Goal: Ask a question

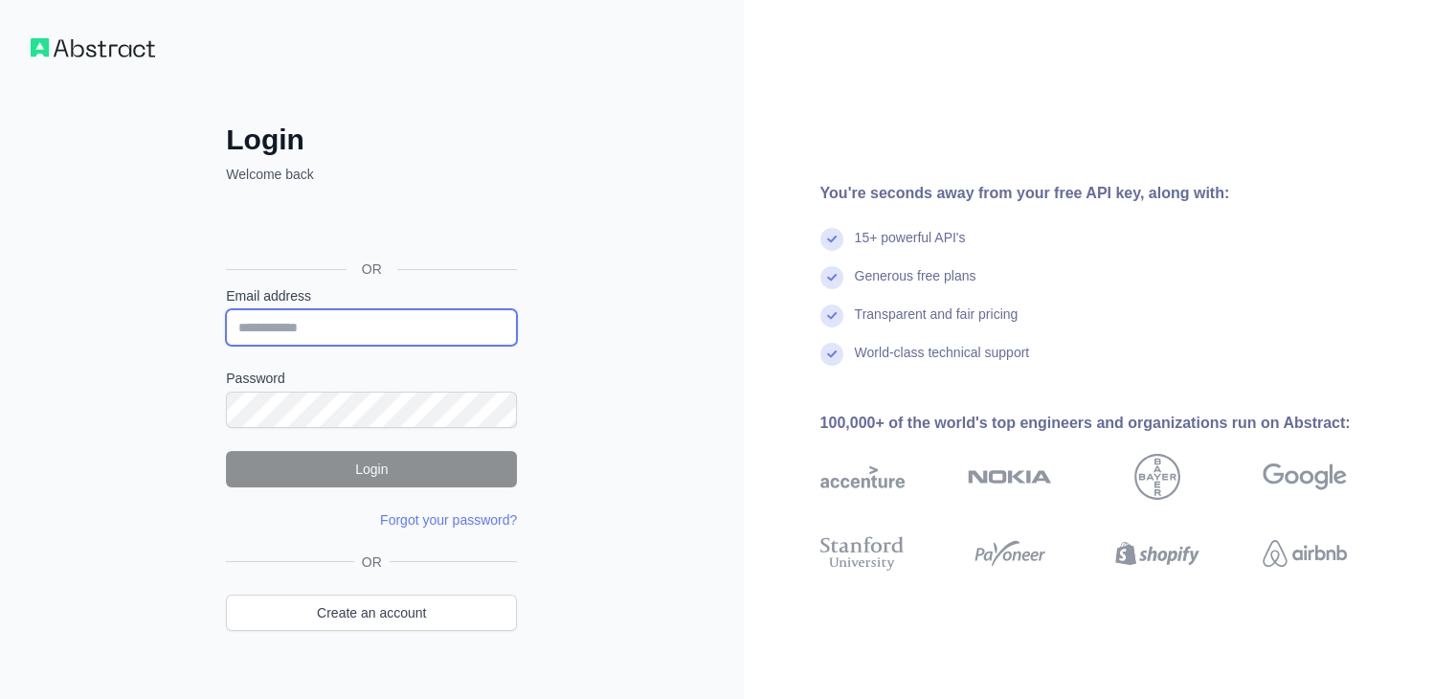
click at [389, 332] on input "Email address" at bounding box center [371, 327] width 291 height 36
click at [371, 329] on input "Email address" at bounding box center [371, 327] width 291 height 36
type input "**********"
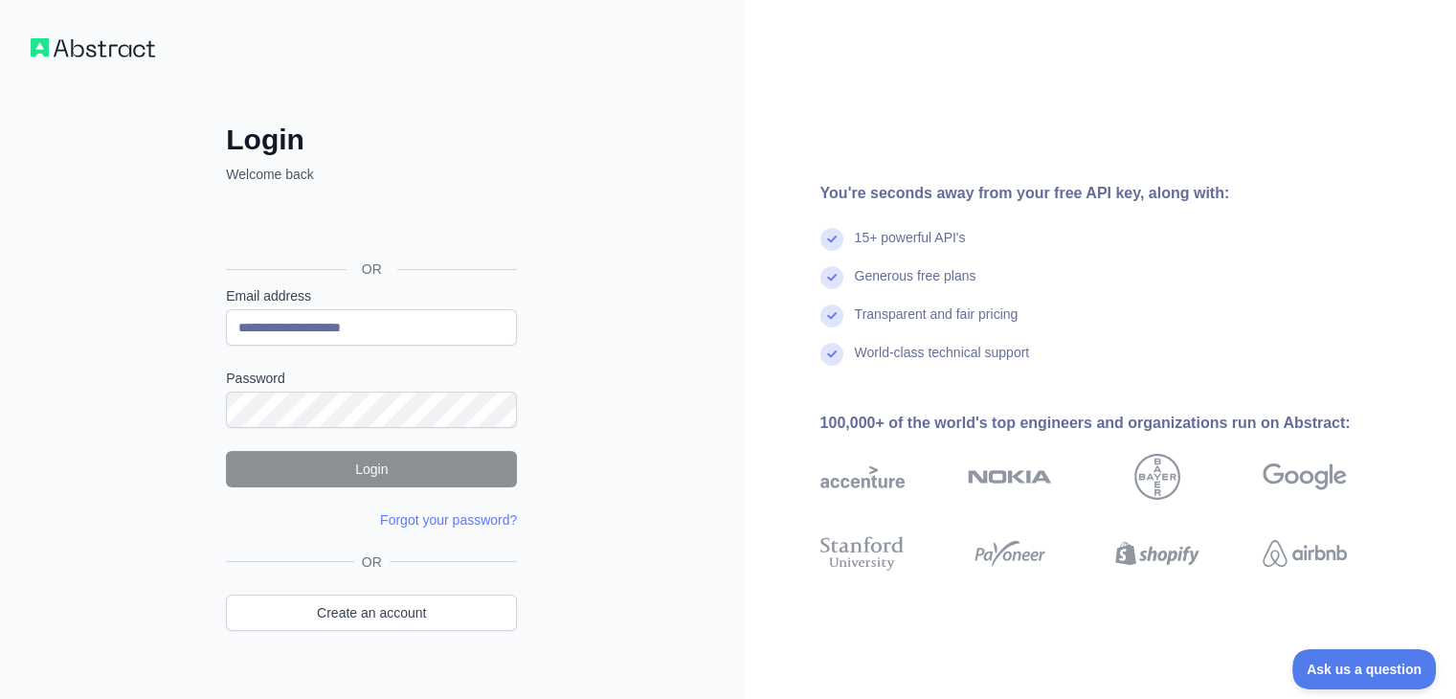
click at [299, 433] on form "**********" at bounding box center [371, 407] width 291 height 243
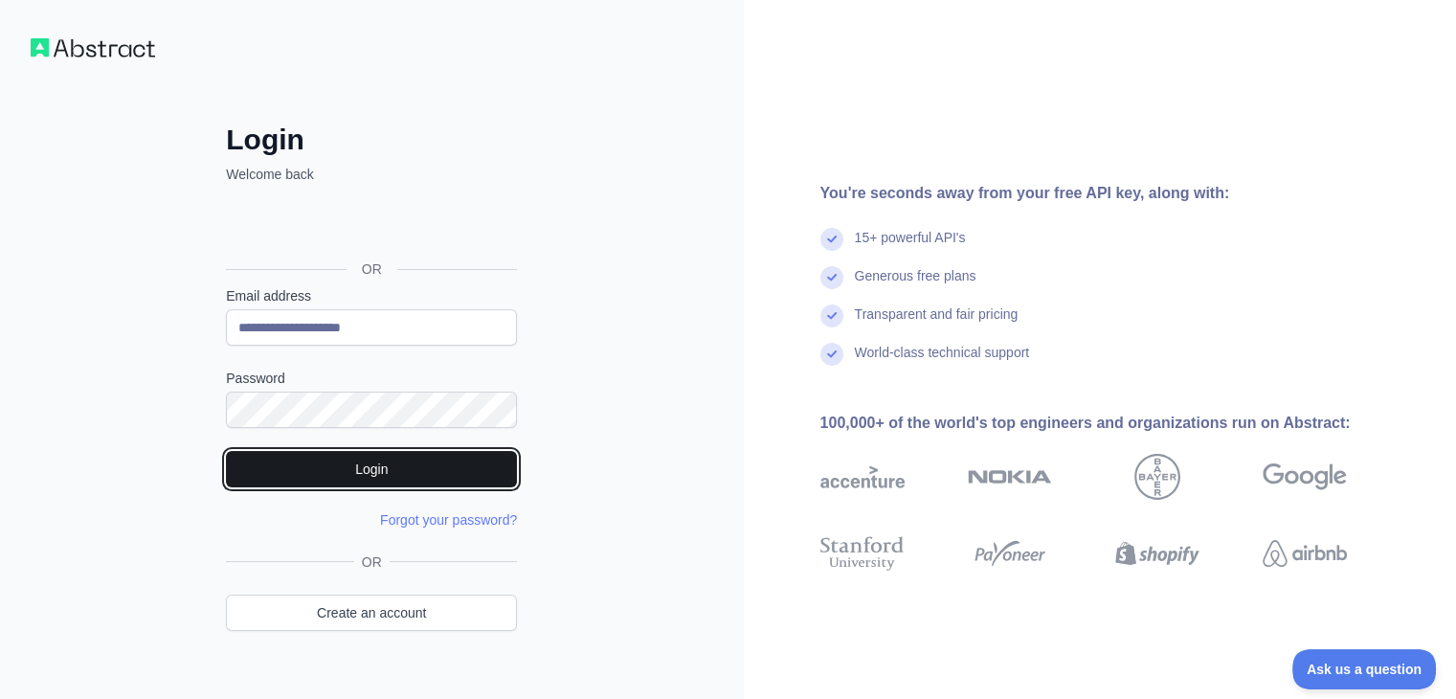
click at [347, 467] on button "Login" at bounding box center [371, 469] width 291 height 36
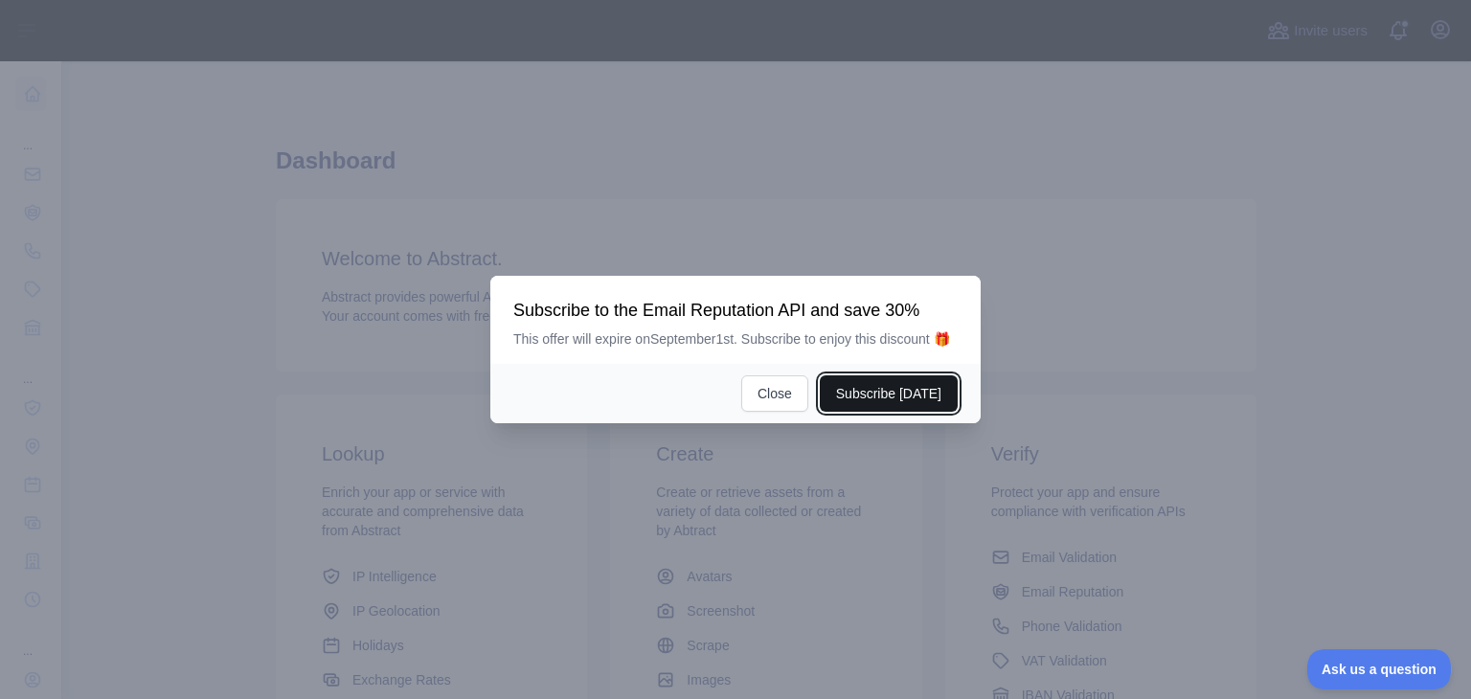
click at [862, 383] on button "Subscribe [DATE]" at bounding box center [889, 393] width 138 height 36
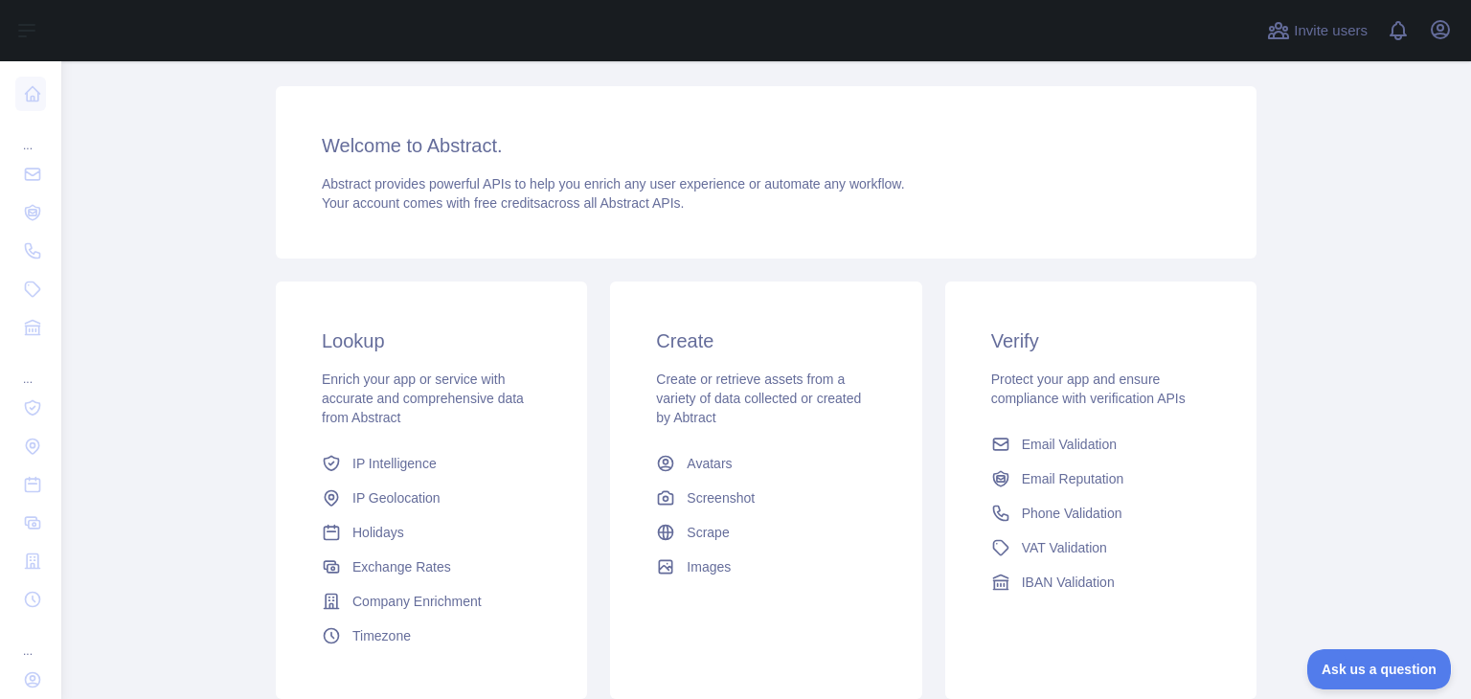
scroll to position [203, 0]
click at [1037, 435] on span "Email Validation" at bounding box center [1069, 442] width 95 height 19
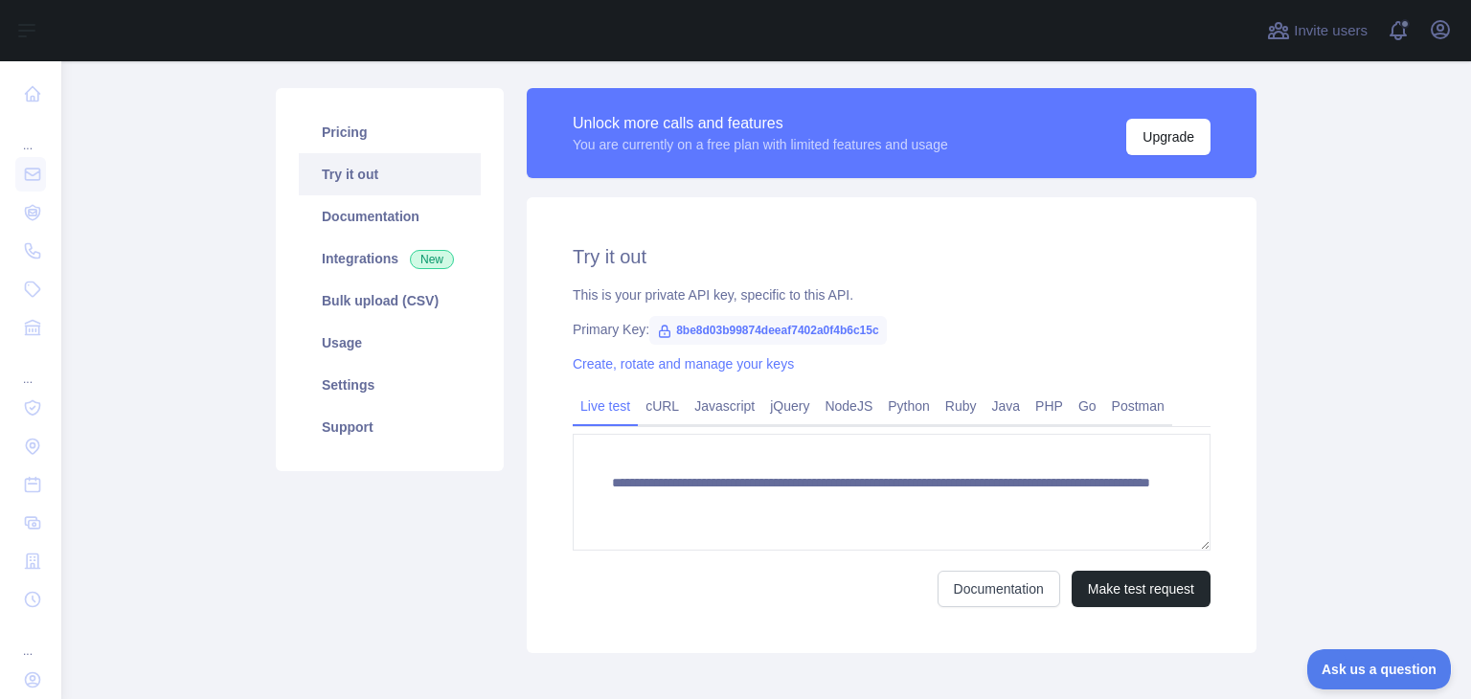
scroll to position [298, 0]
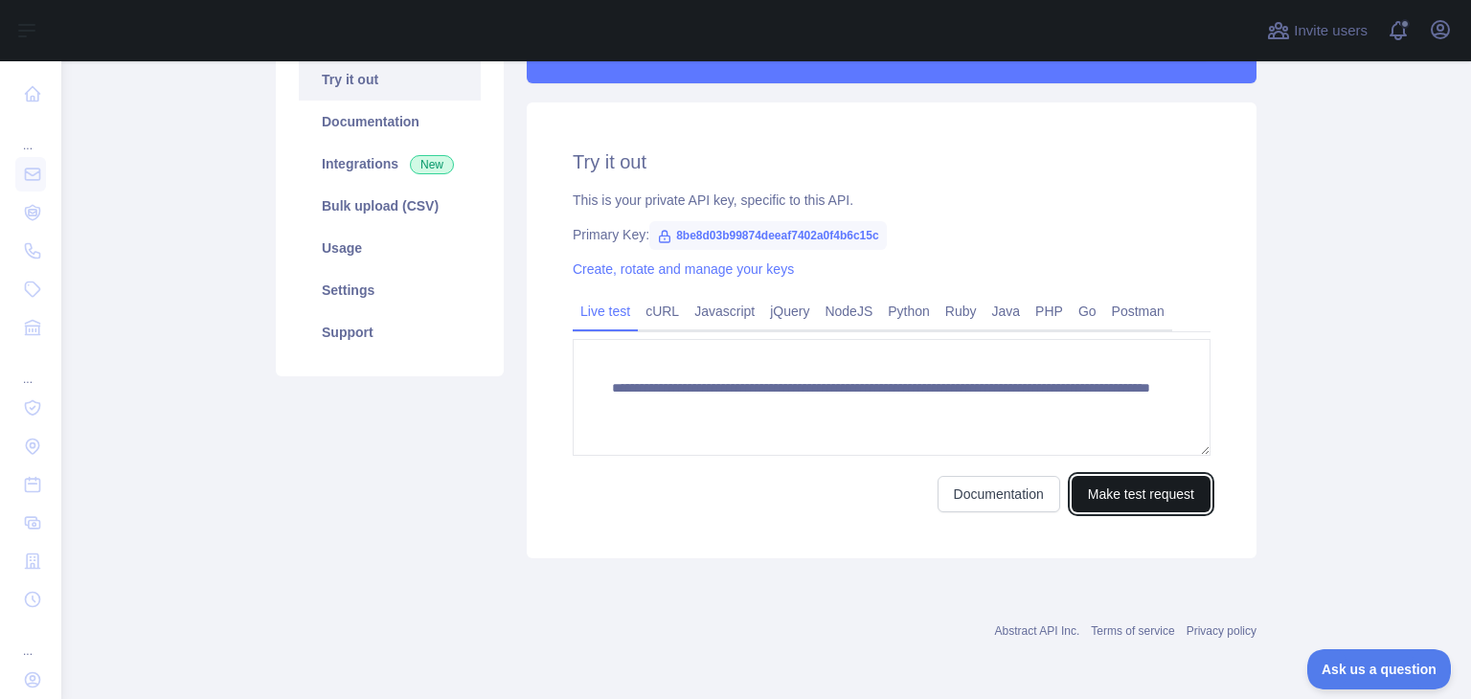
click at [1077, 498] on button "Make test request" at bounding box center [1140, 494] width 139 height 36
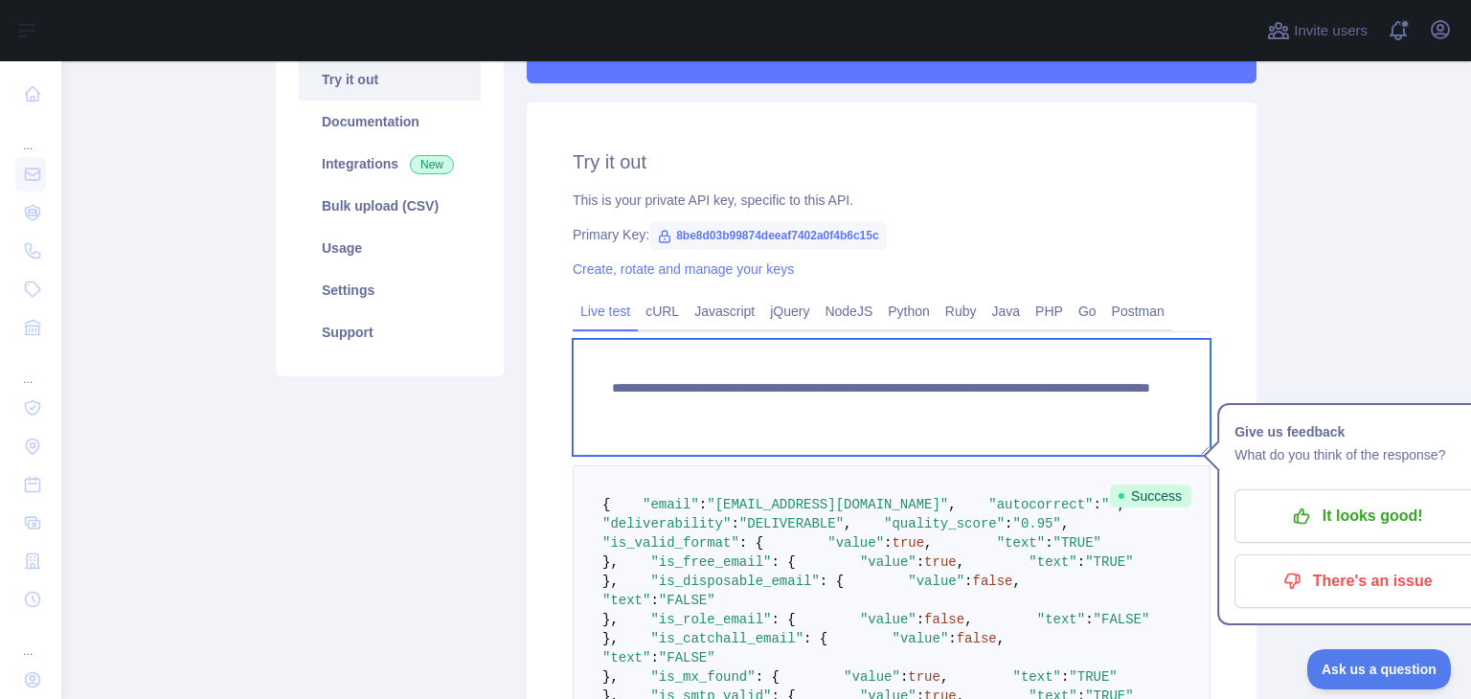
click at [815, 396] on textarea "**********" at bounding box center [892, 397] width 638 height 117
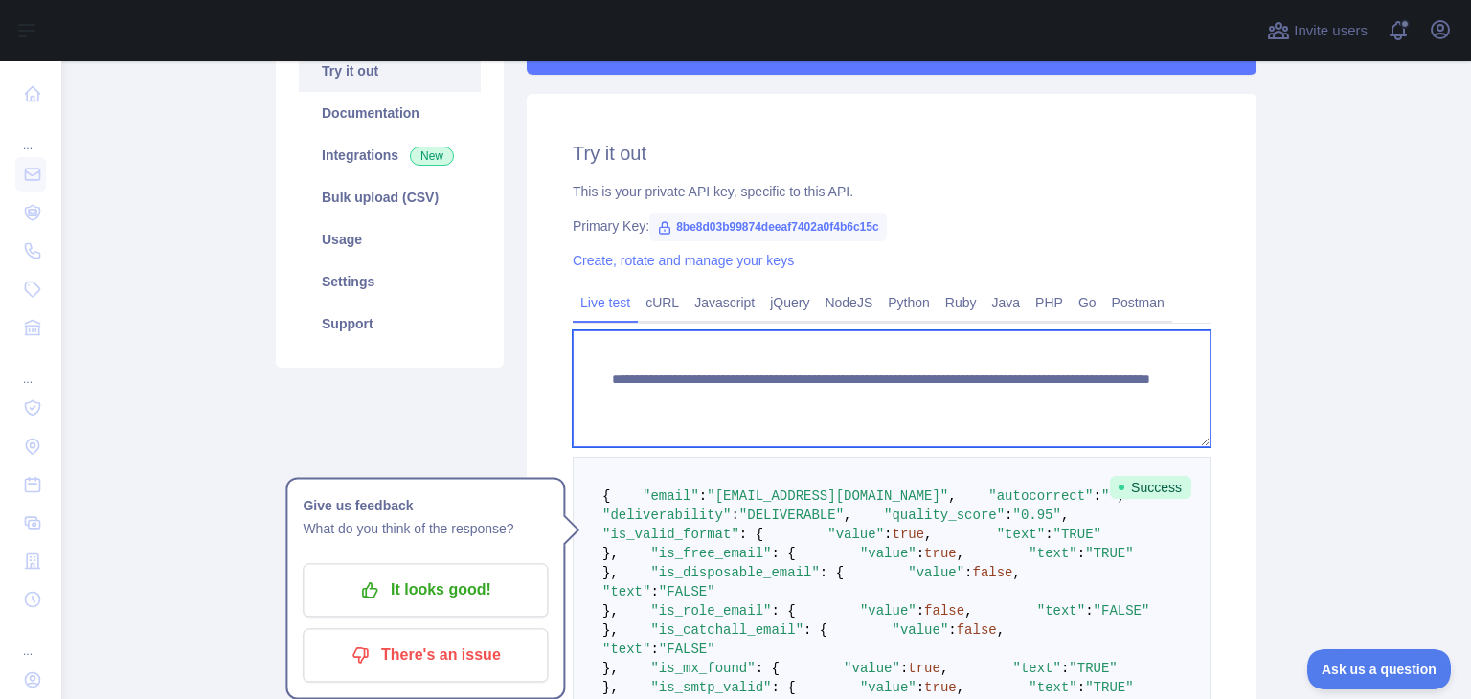
scroll to position [305, 0]
click at [1104, 406] on textarea "**********" at bounding box center [892, 389] width 638 height 117
paste textarea "**********"
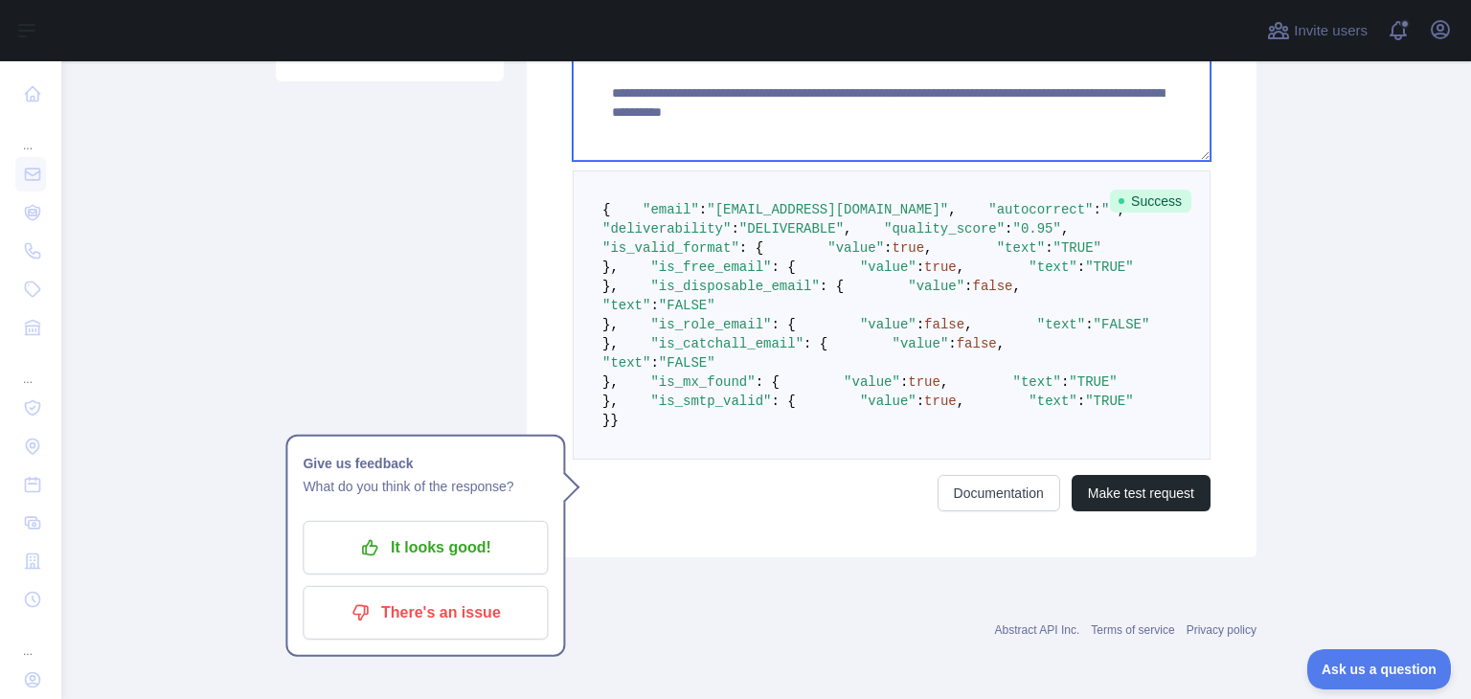
scroll to position [992, 0]
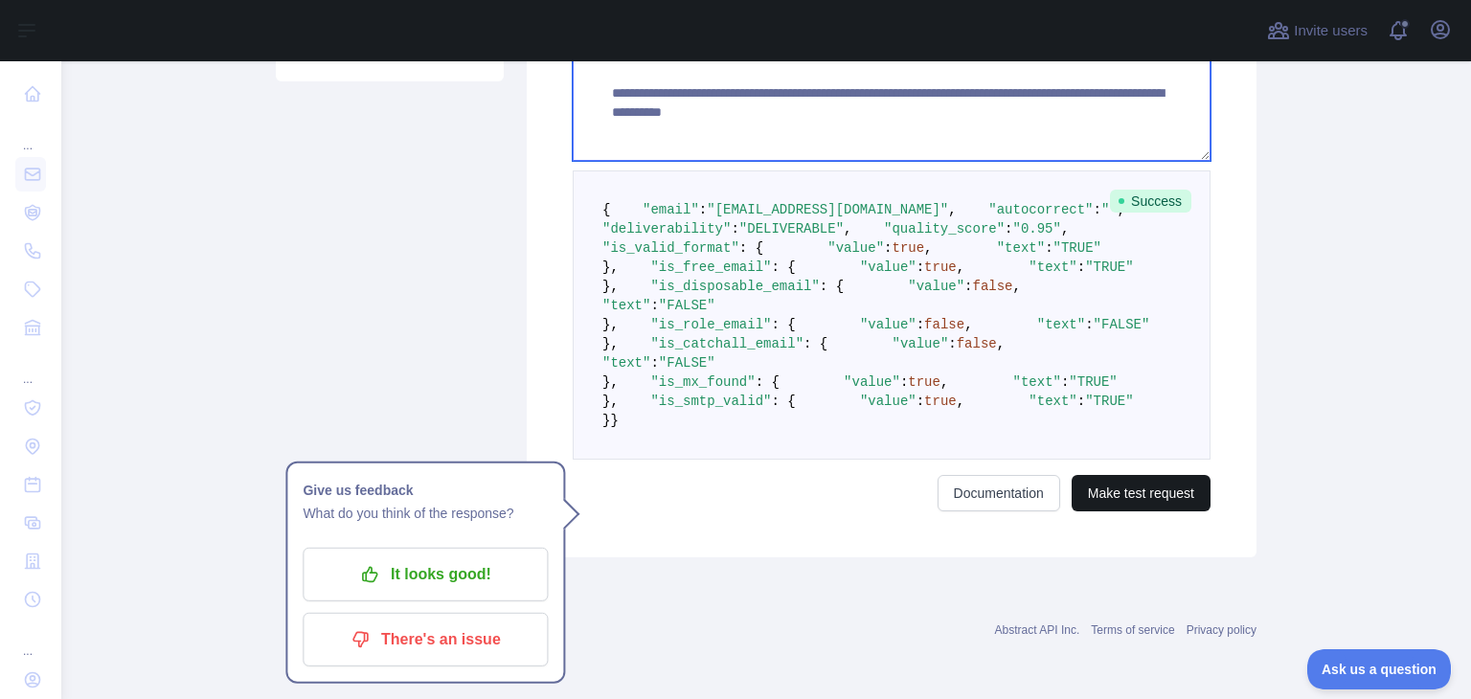
type textarea "**********"
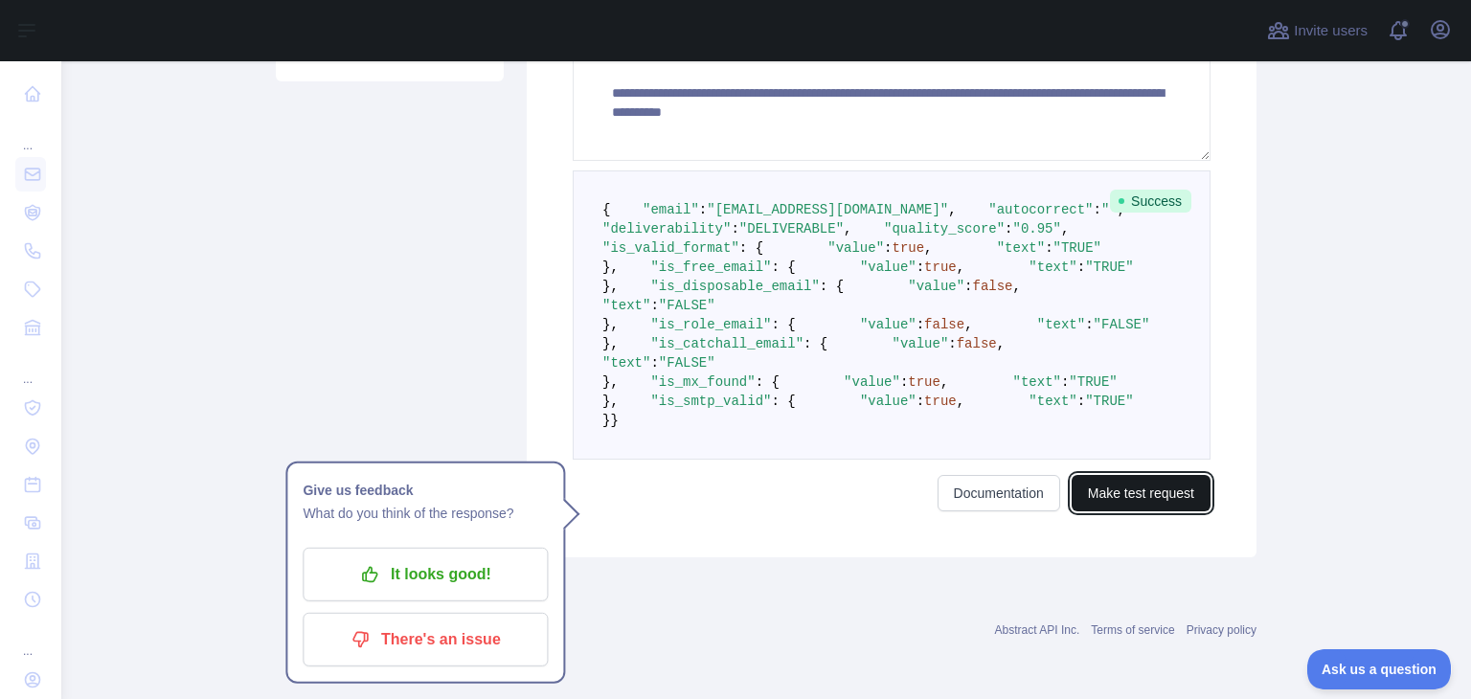
click at [1137, 511] on button "Make test request" at bounding box center [1140, 493] width 139 height 36
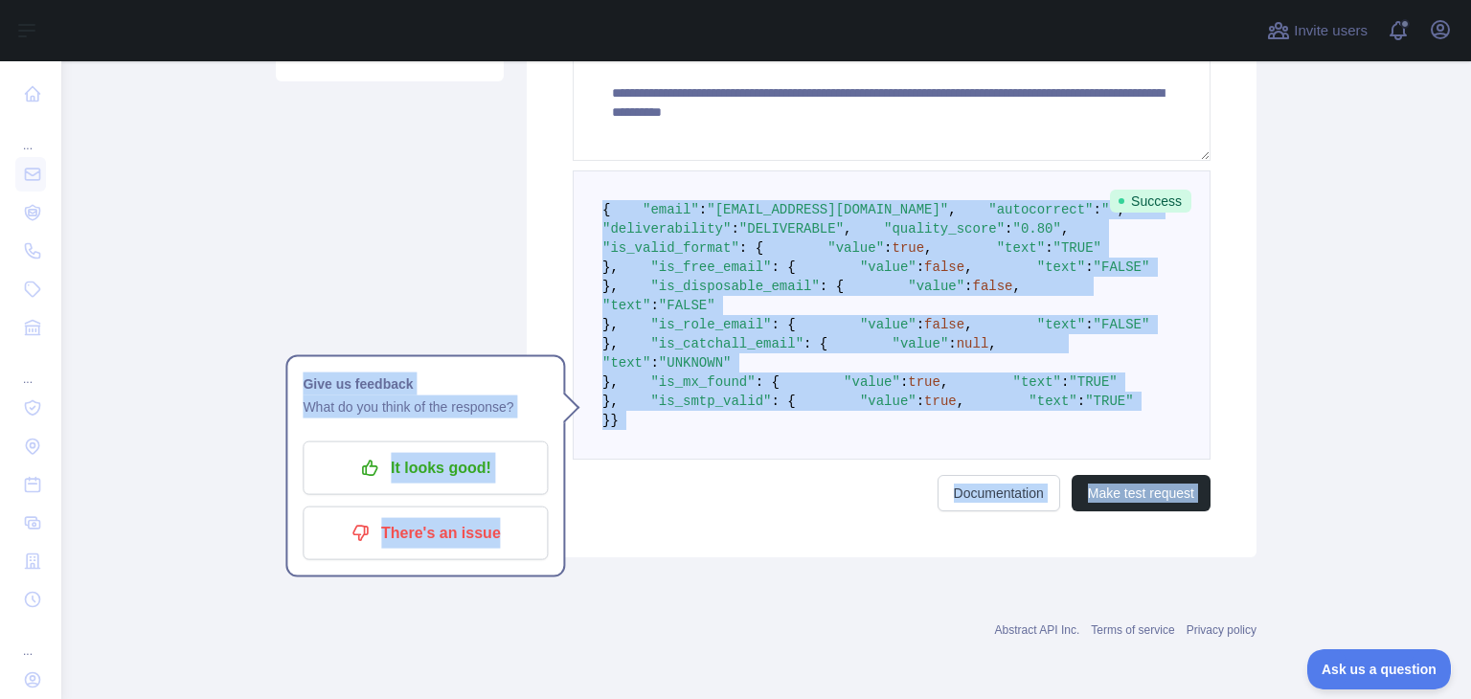
scroll to position [1012, 0]
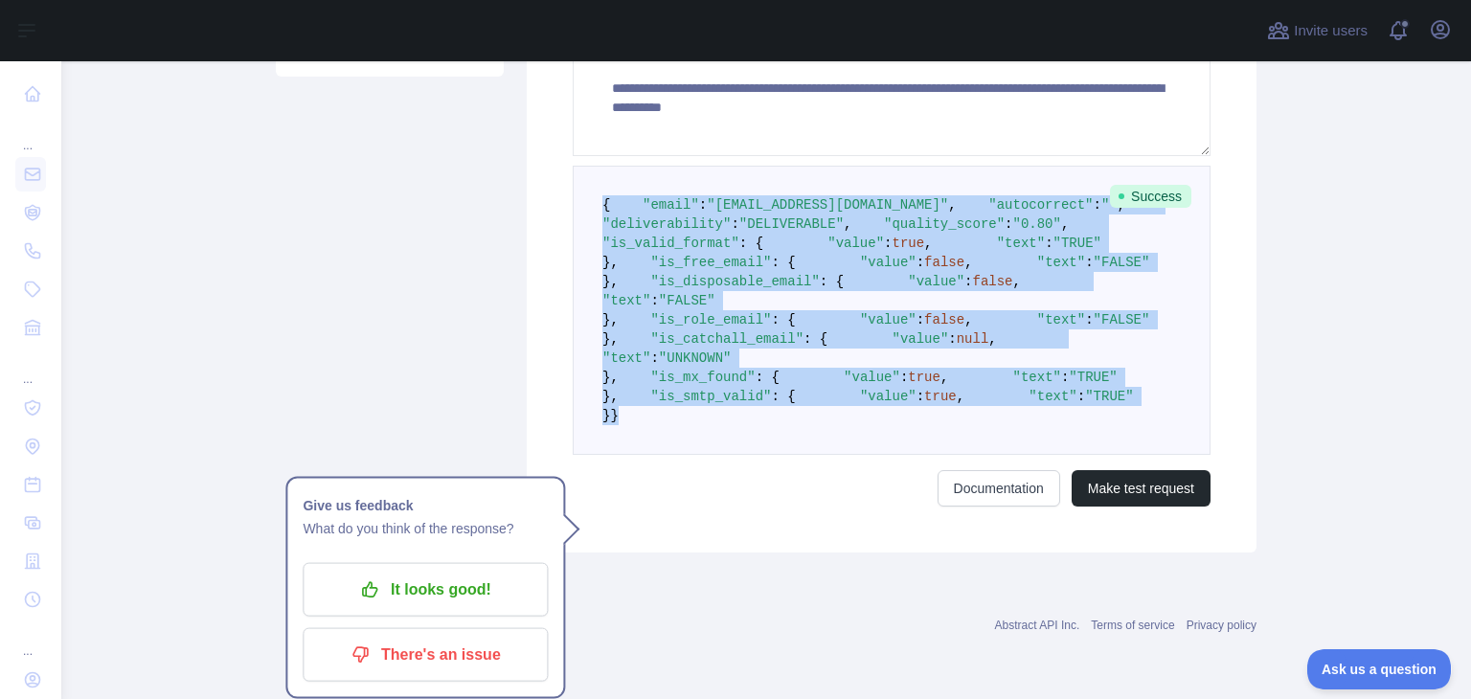
drag, startPoint x: 596, startPoint y: 298, endPoint x: 625, endPoint y: 415, distance: 120.5
click at [625, 415] on pre "{ "email" : "sultanadedeji@gdmissionsystems.com" , "autocorrect" : "" , "delive…" at bounding box center [892, 310] width 638 height 289
copy code "{ "email" : "sultanadedeji@gdmissionsystems.com" , "autocorrect" : "" , "delive…"
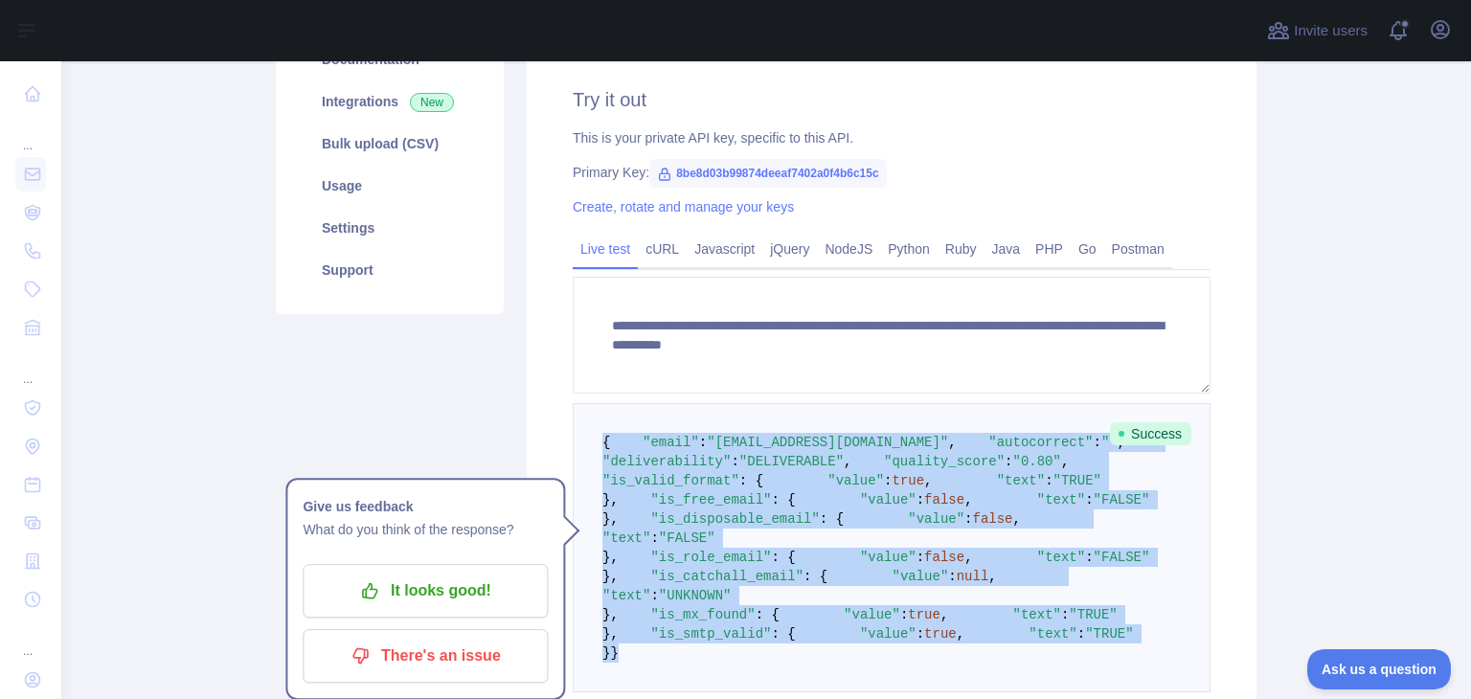
scroll to position [359, 0]
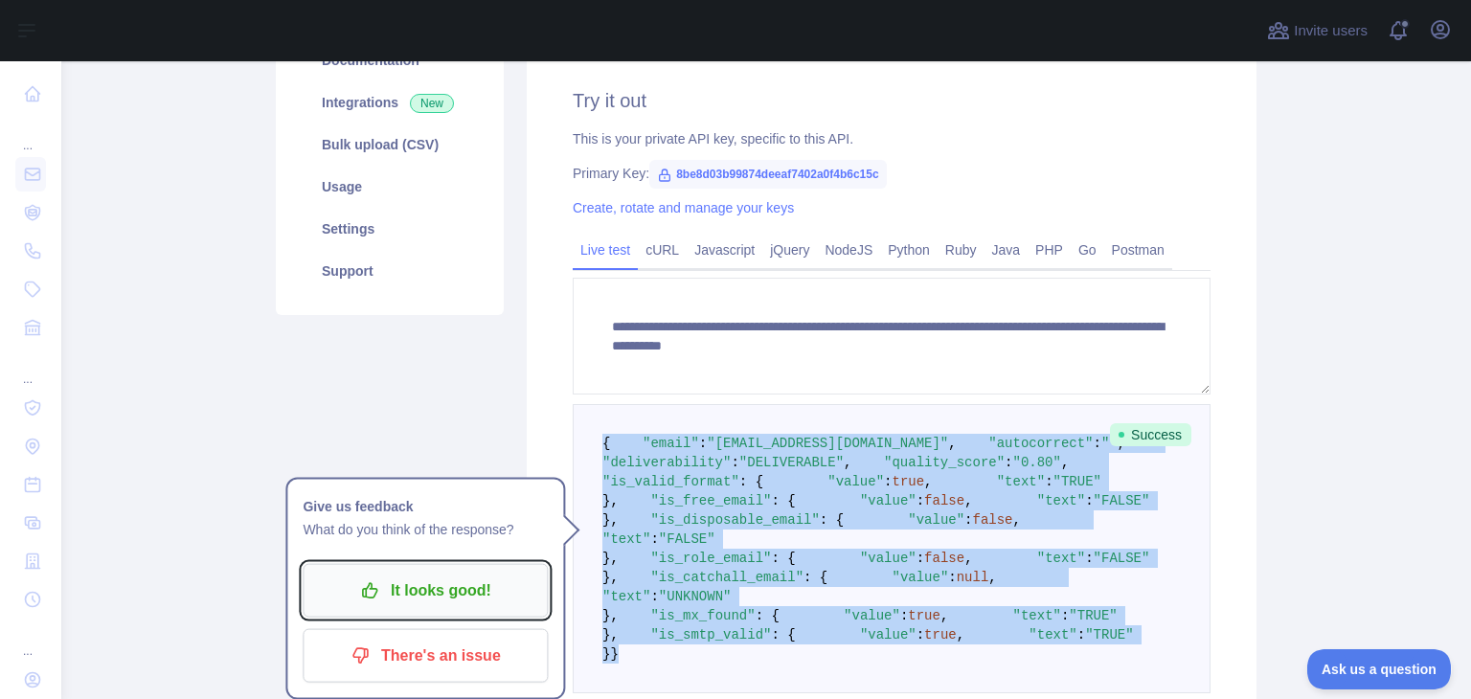
click at [381, 595] on p "It looks good!" at bounding box center [425, 590] width 216 height 33
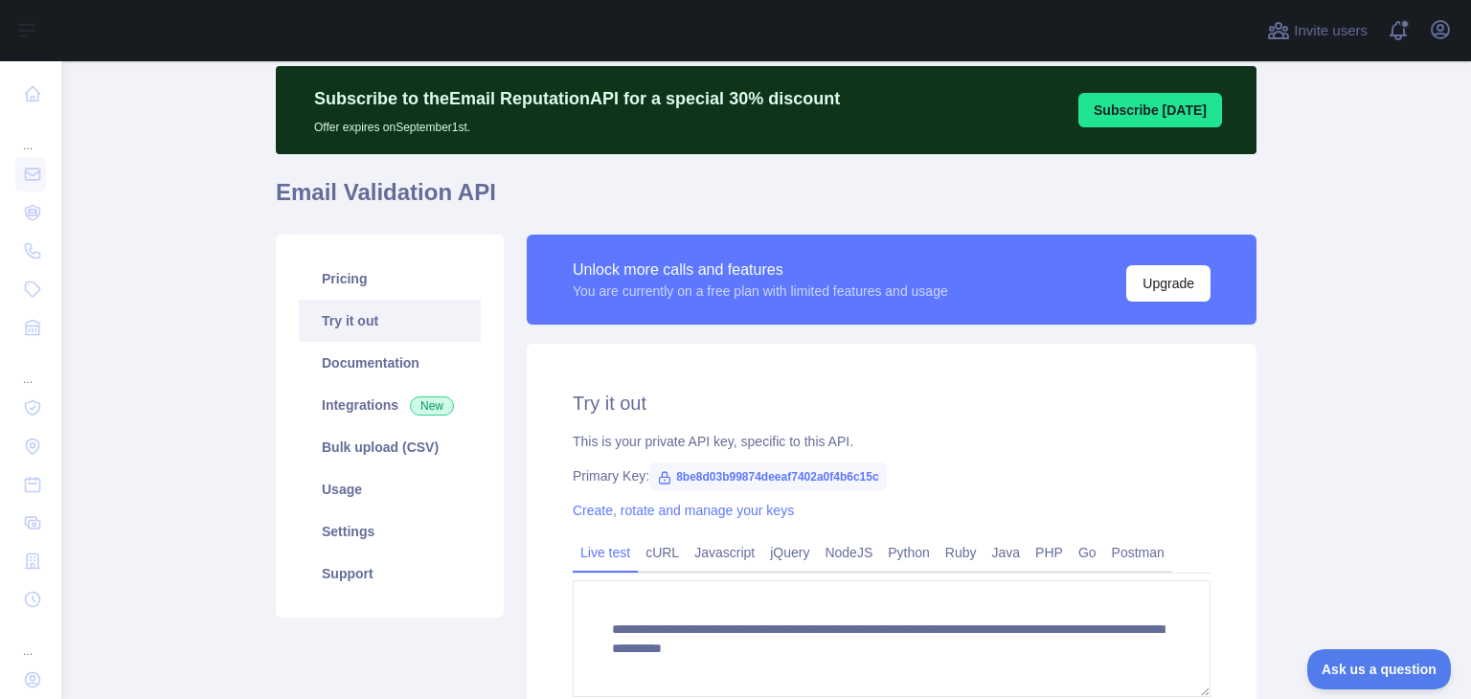
scroll to position [0, 0]
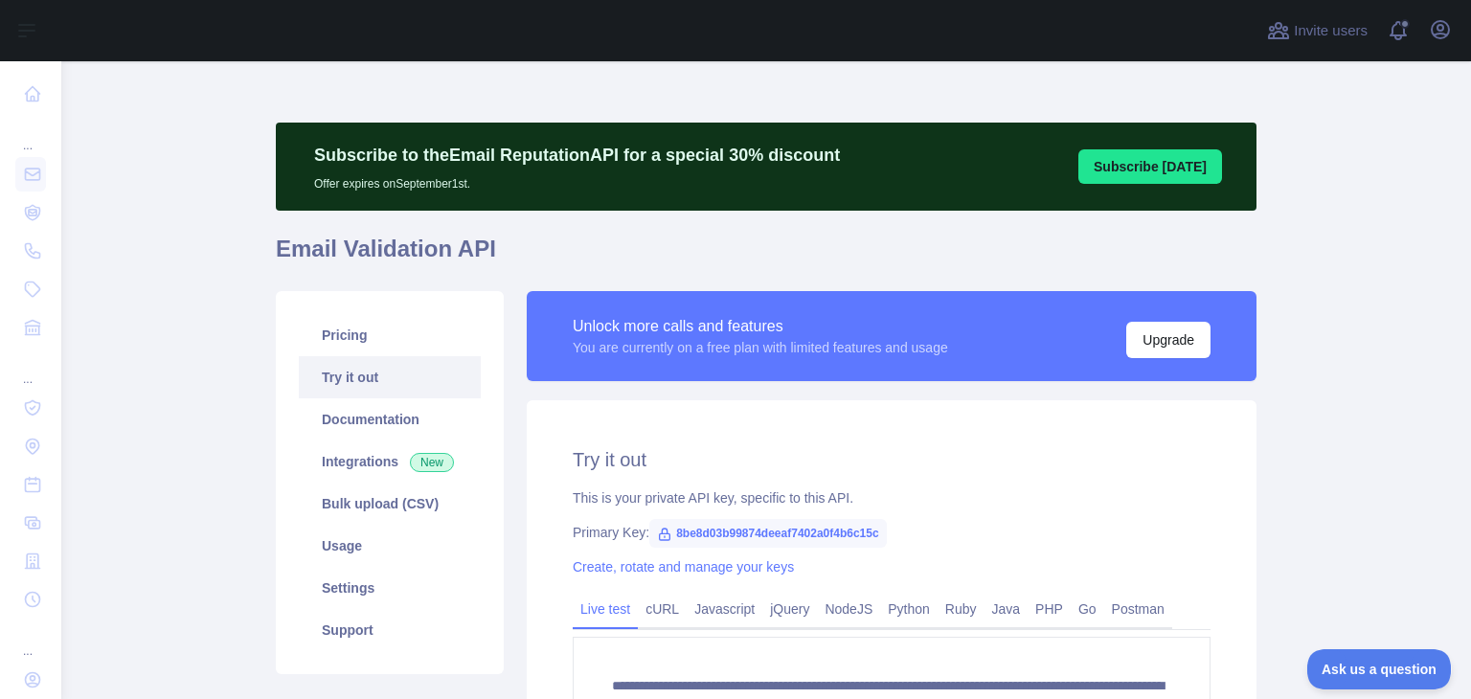
click at [1103, 162] on button "Subscribe [DATE]" at bounding box center [1150, 166] width 144 height 34
click at [454, 337] on link "Pricing" at bounding box center [390, 335] width 182 height 42
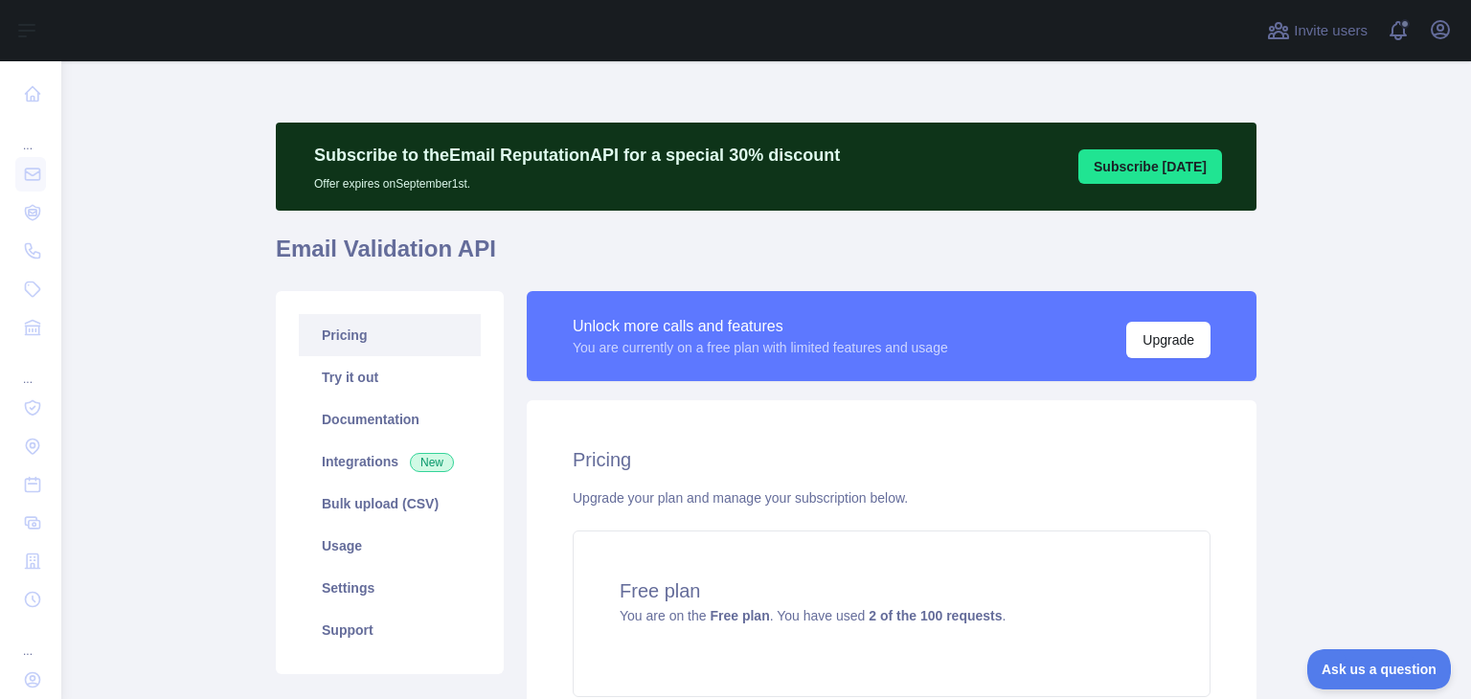
click at [349, 332] on link "Pricing" at bounding box center [390, 335] width 182 height 42
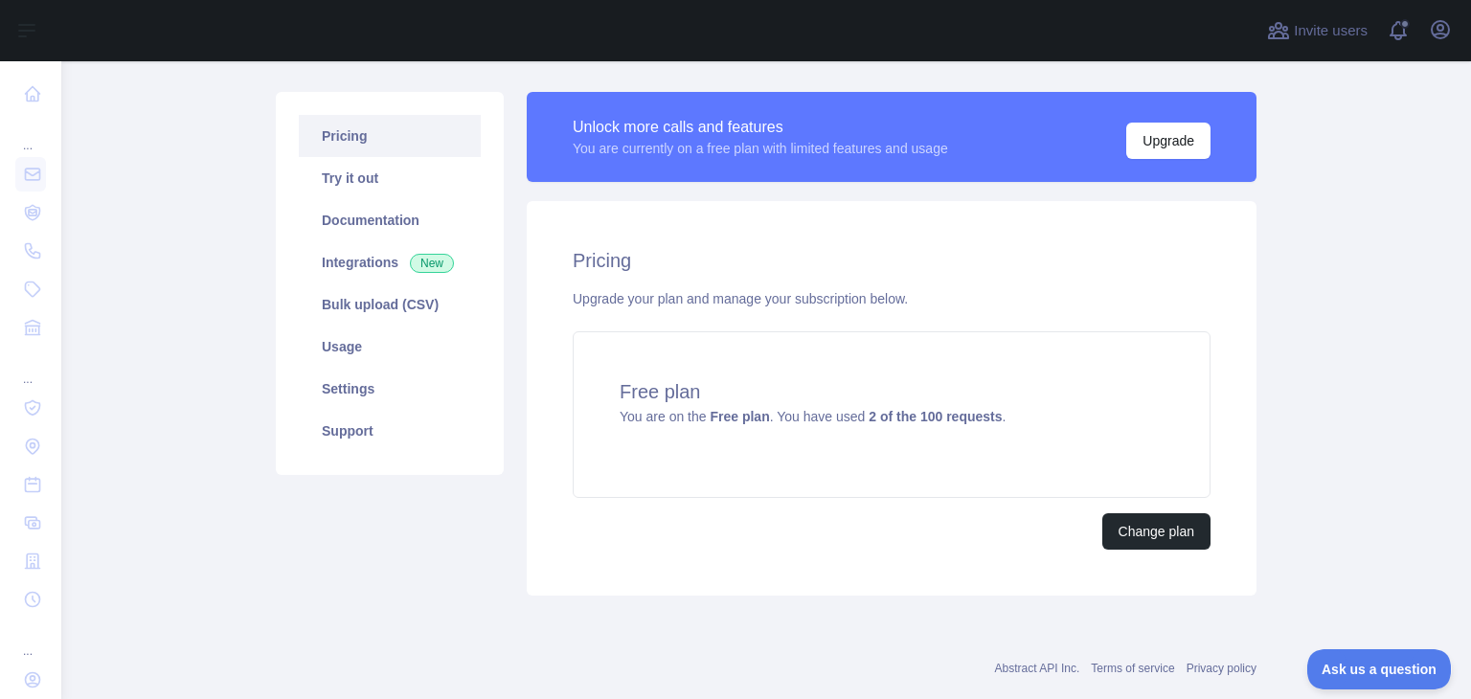
scroll to position [236, 0]
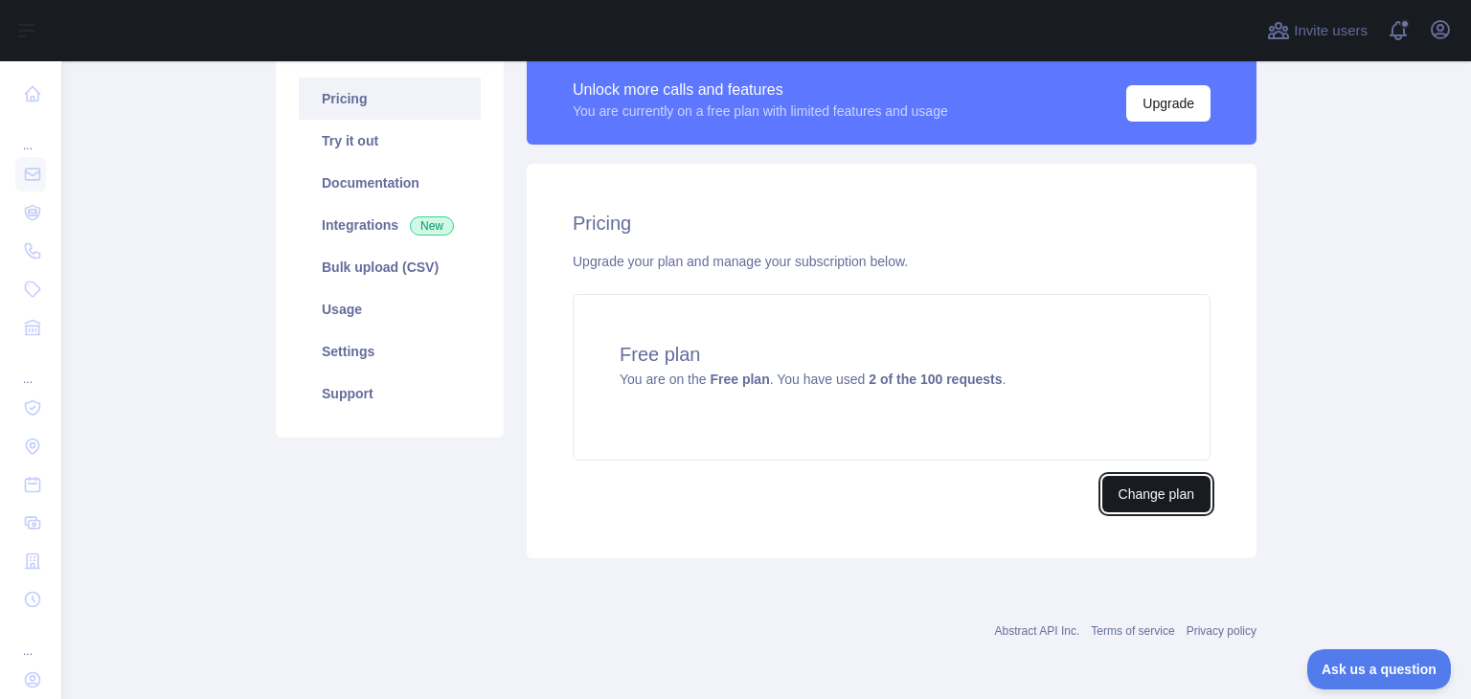
click at [1114, 492] on button "Change plan" at bounding box center [1156, 494] width 108 height 36
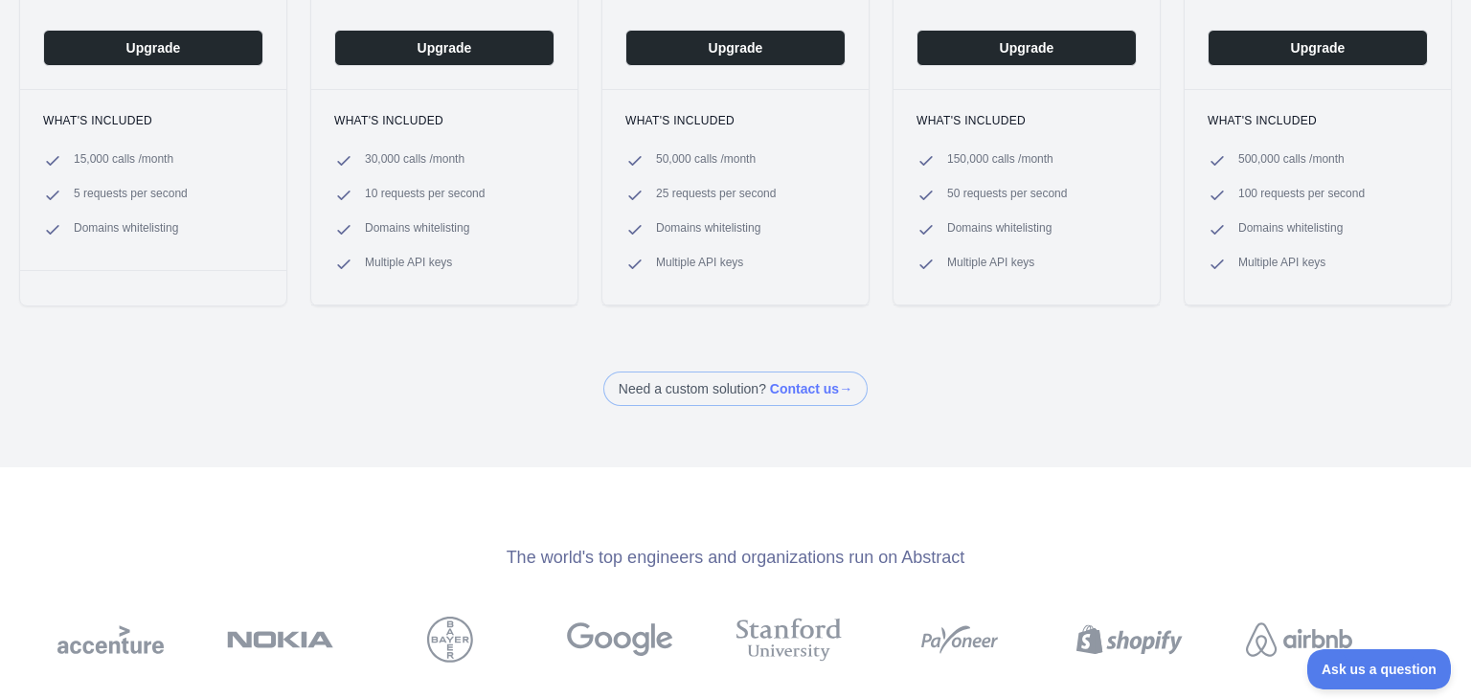
scroll to position [409, 0]
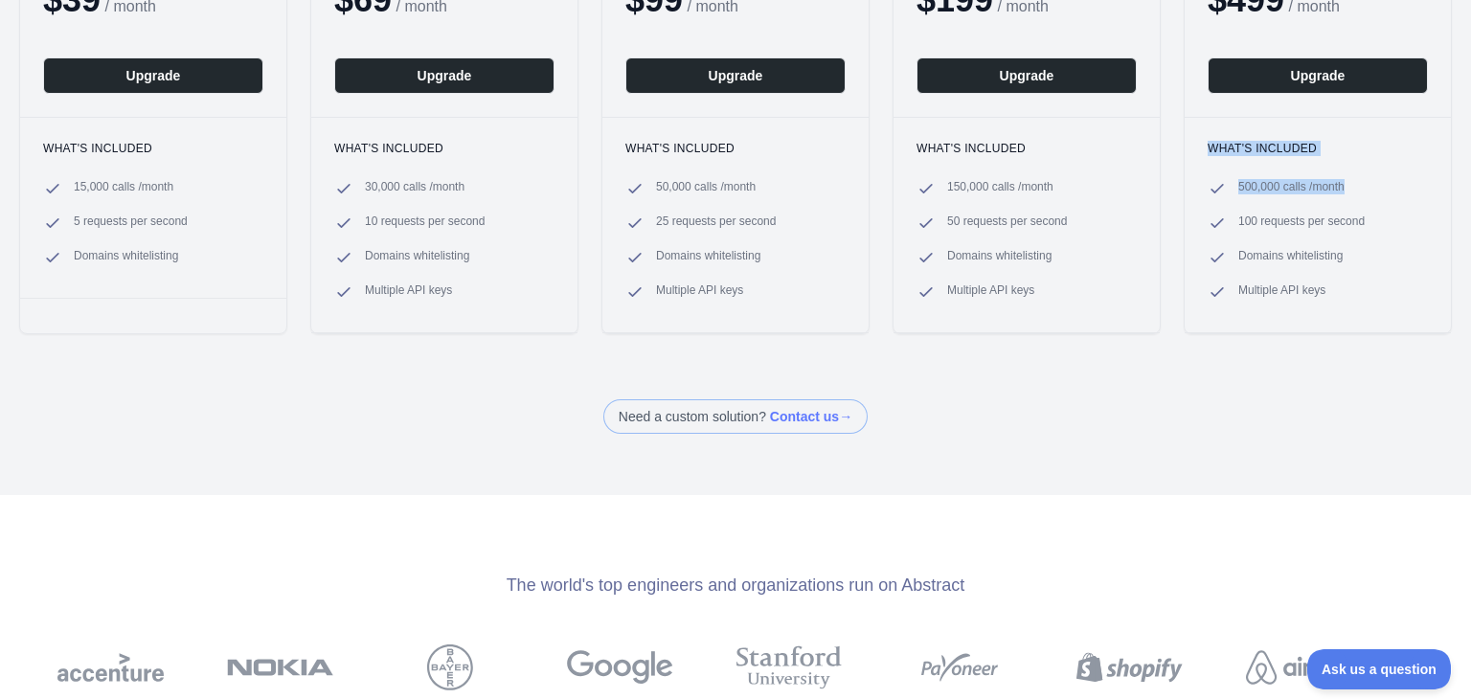
drag, startPoint x: 1378, startPoint y: 171, endPoint x: 1449, endPoint y: 55, distance: 136.6
click at [1449, 55] on div "Basic 15,000 API calls / month $ 39 / month Upgrade What's included 15,000 call…" at bounding box center [735, 104] width 1471 height 500
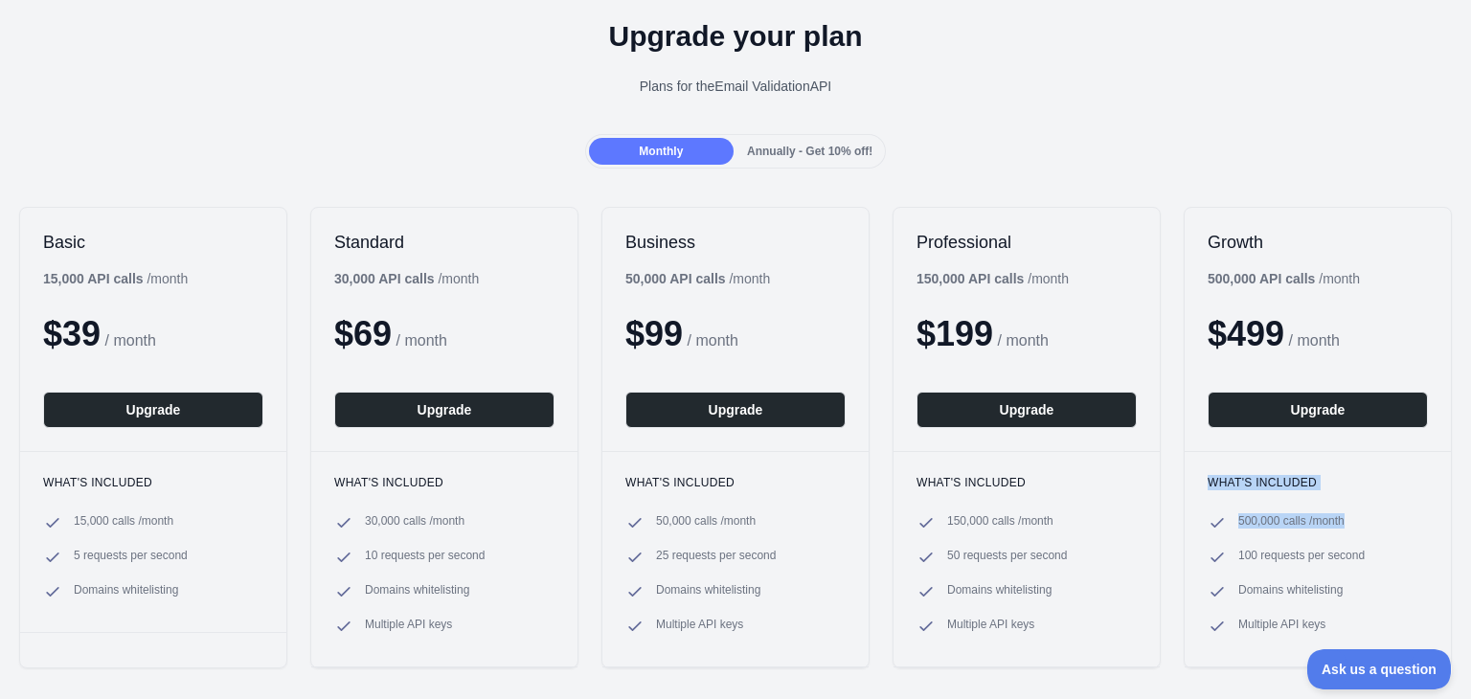
scroll to position [81, 0]
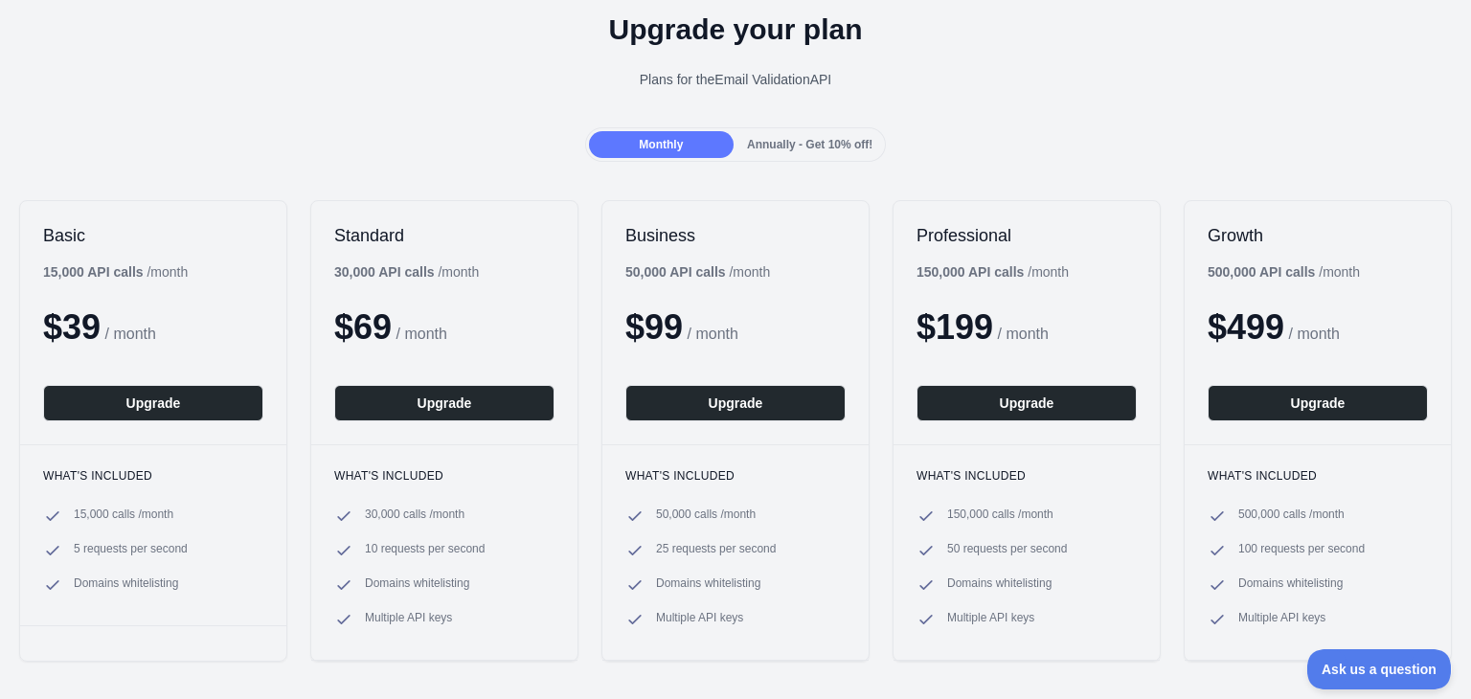
click at [1274, 104] on div "Upgrade your plan Plans for the Email Validation API" at bounding box center [735, 58] width 1471 height 138
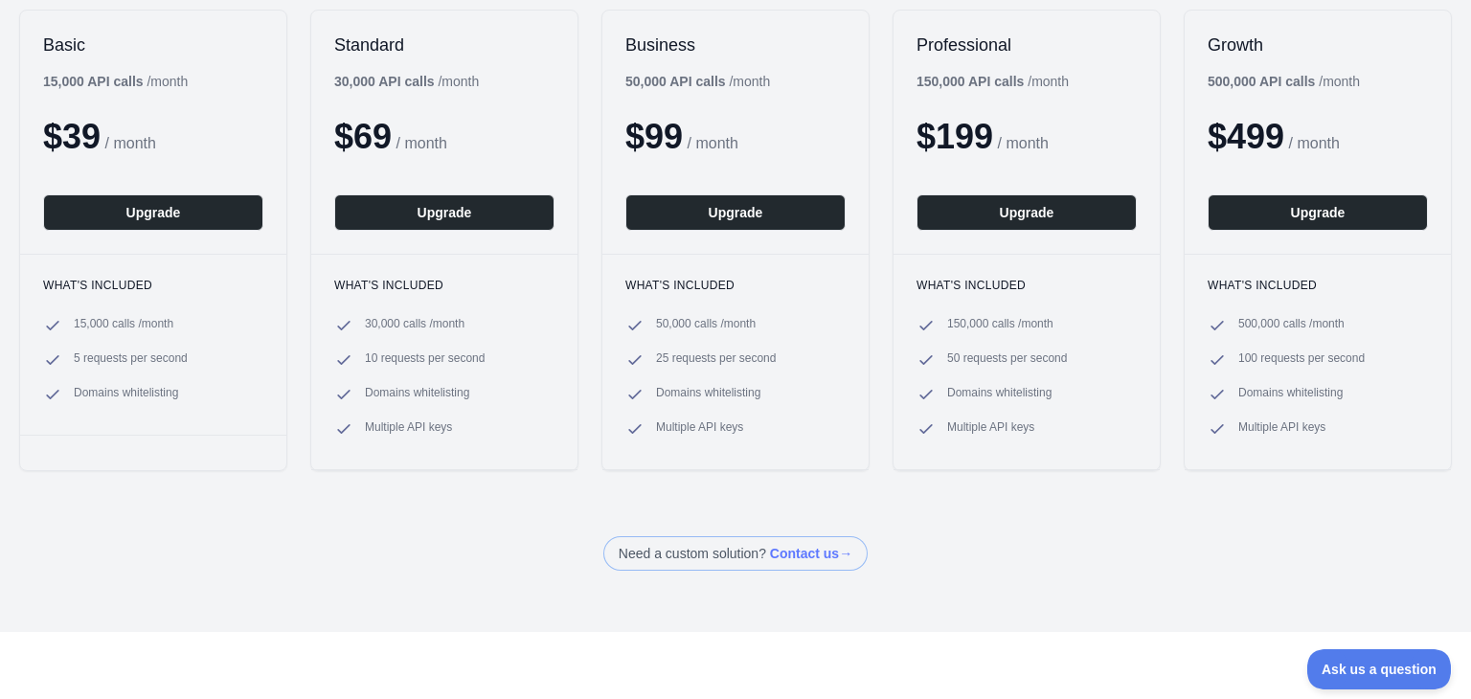
scroll to position [290, 0]
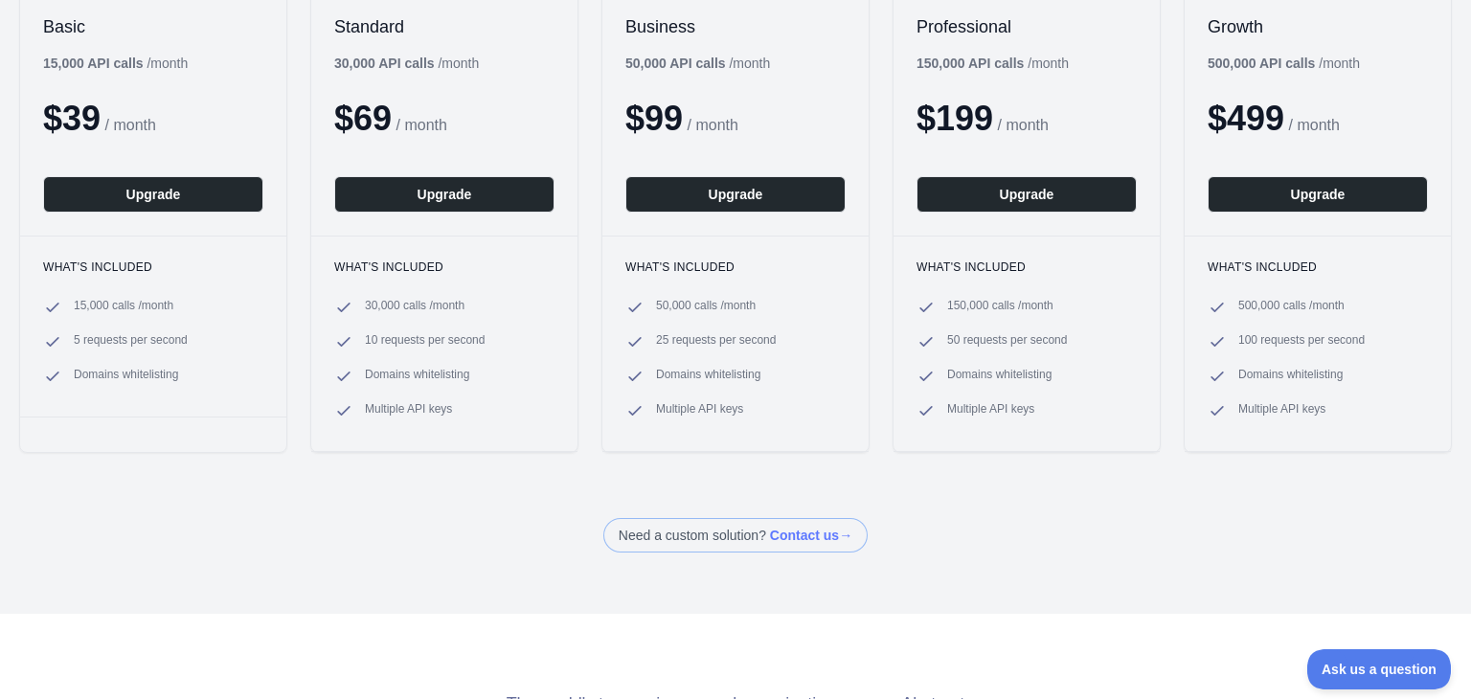
click at [774, 539] on span at bounding box center [735, 535] width 264 height 34
click at [789, 545] on span at bounding box center [735, 535] width 264 height 34
click at [795, 530] on span at bounding box center [735, 535] width 264 height 34
click at [1364, 668] on span "Ask us a question" at bounding box center [1369, 666] width 144 height 13
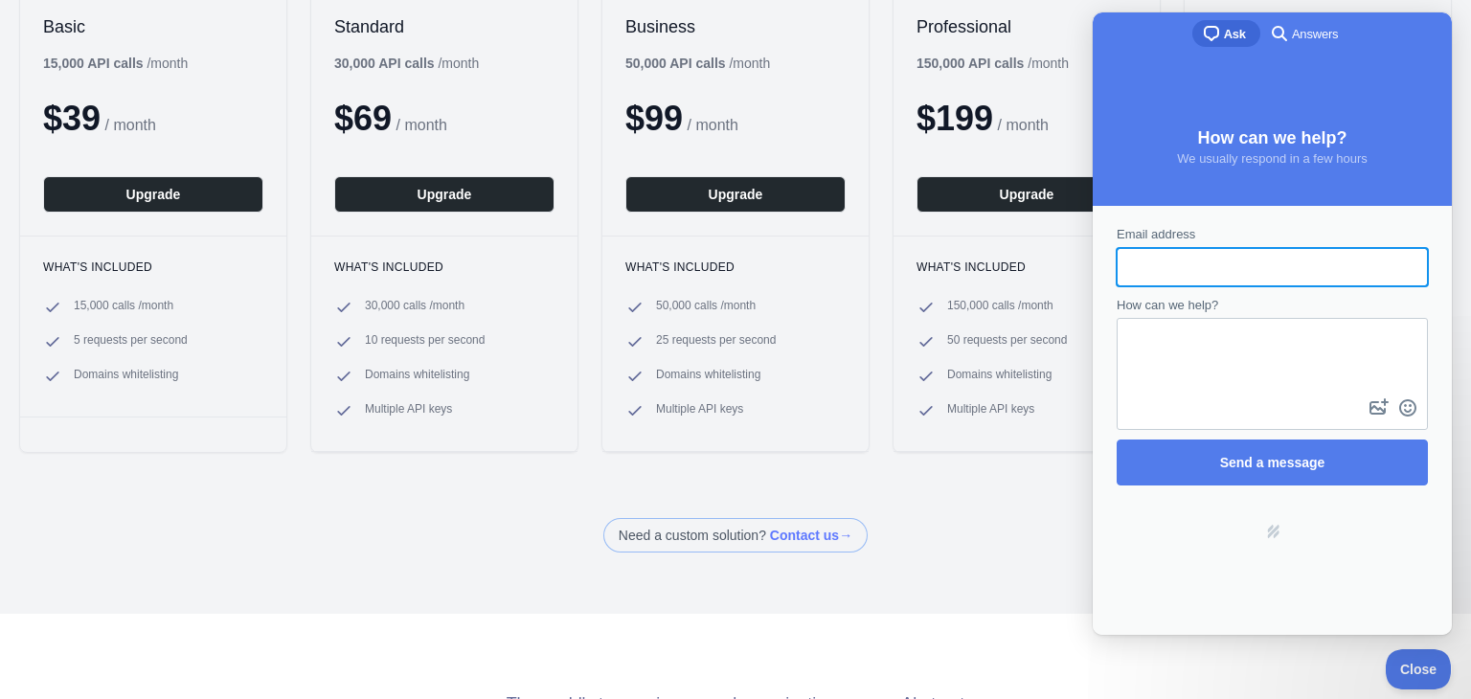
scroll to position [0, 0]
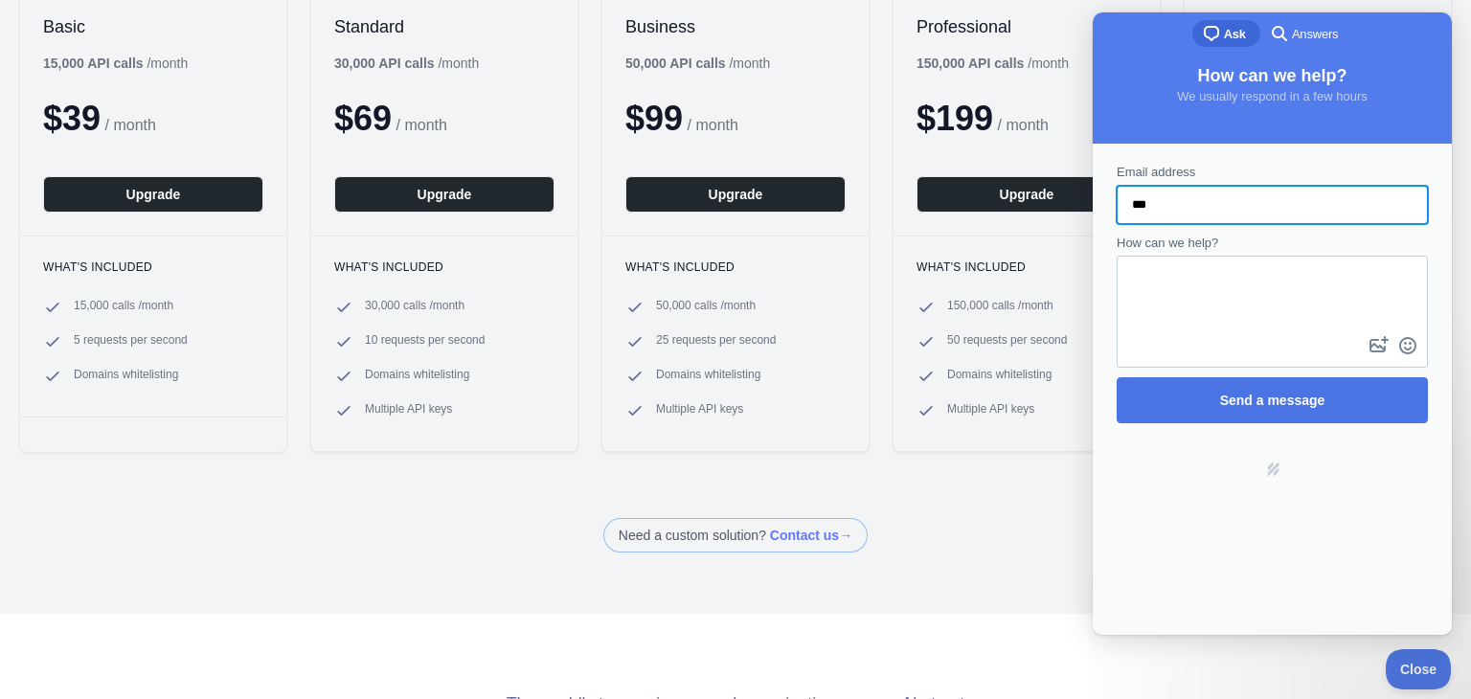
type input "**********"
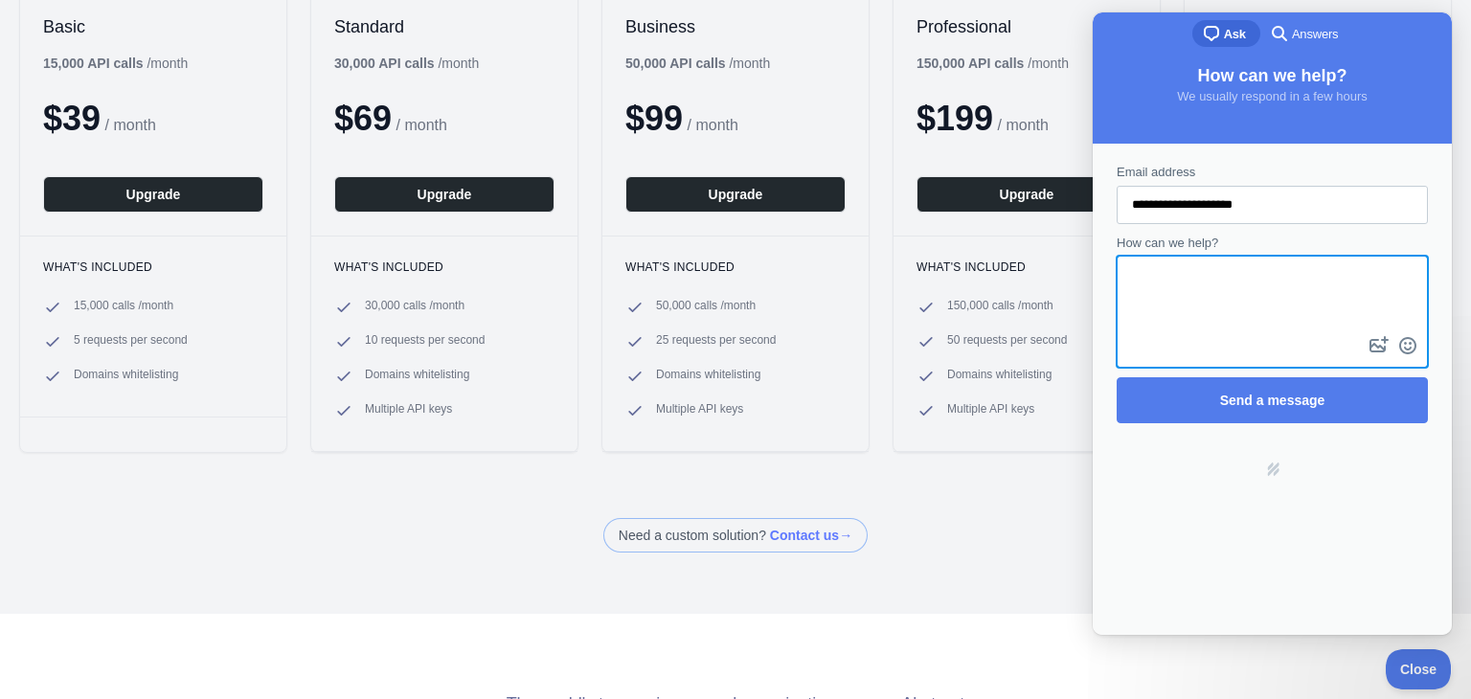
click at [1231, 301] on textarea "How can we help?" at bounding box center [1271, 295] width 307 height 75
type textarea "**********"
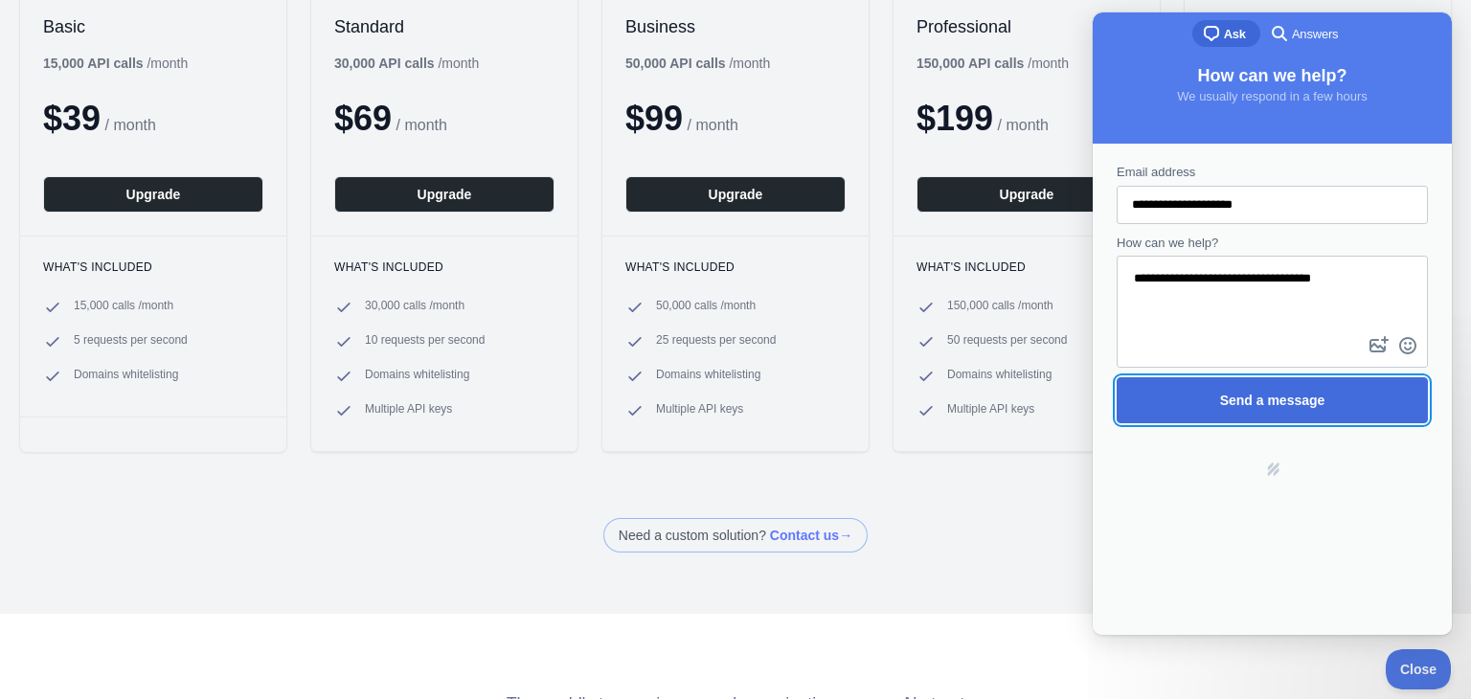
click at [1218, 421] on span "Send a message" at bounding box center [1271, 400] width 269 height 44
